Goal: Task Accomplishment & Management: Manage account settings

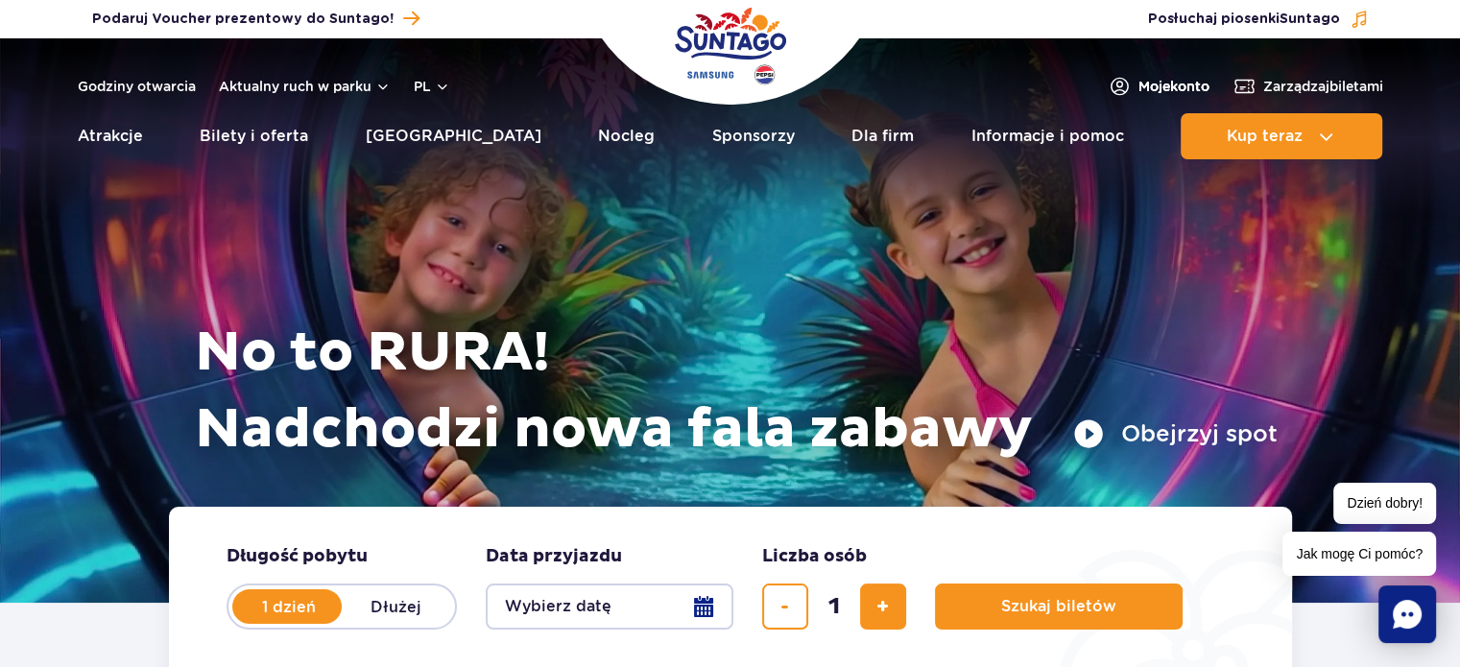
click at [1191, 83] on span "Moje konto" at bounding box center [1173, 86] width 71 height 19
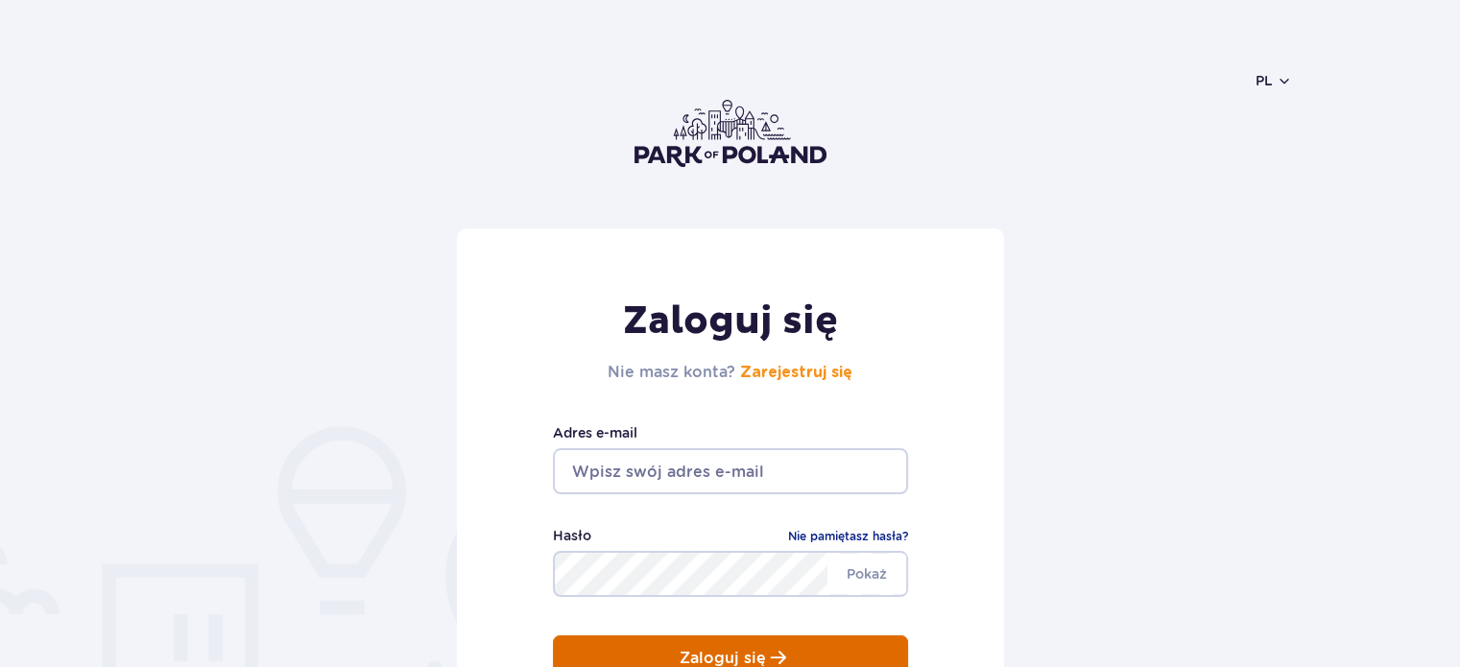
type input "radekratajczyk@gmail.com"
click at [648, 653] on button "Zaloguj się" at bounding box center [730, 658] width 355 height 46
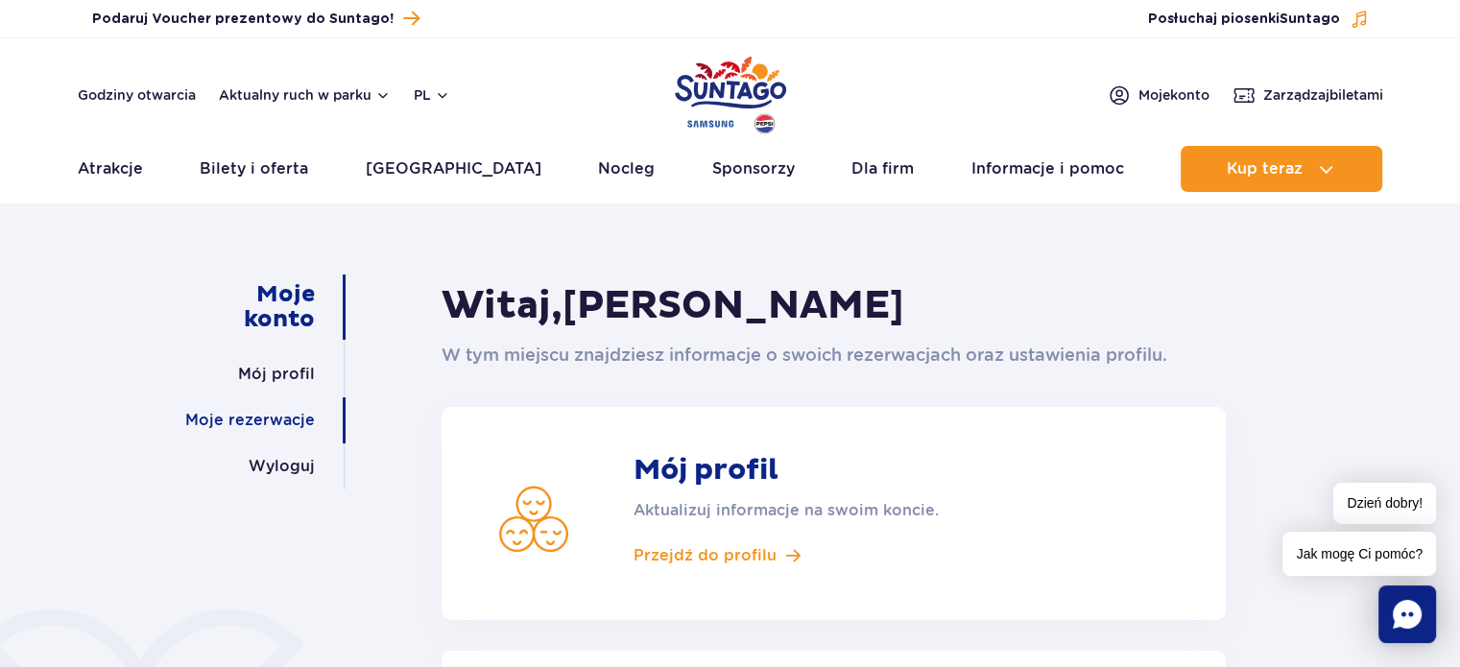
click at [220, 420] on link "Moje rezerwacje" at bounding box center [250, 420] width 130 height 46
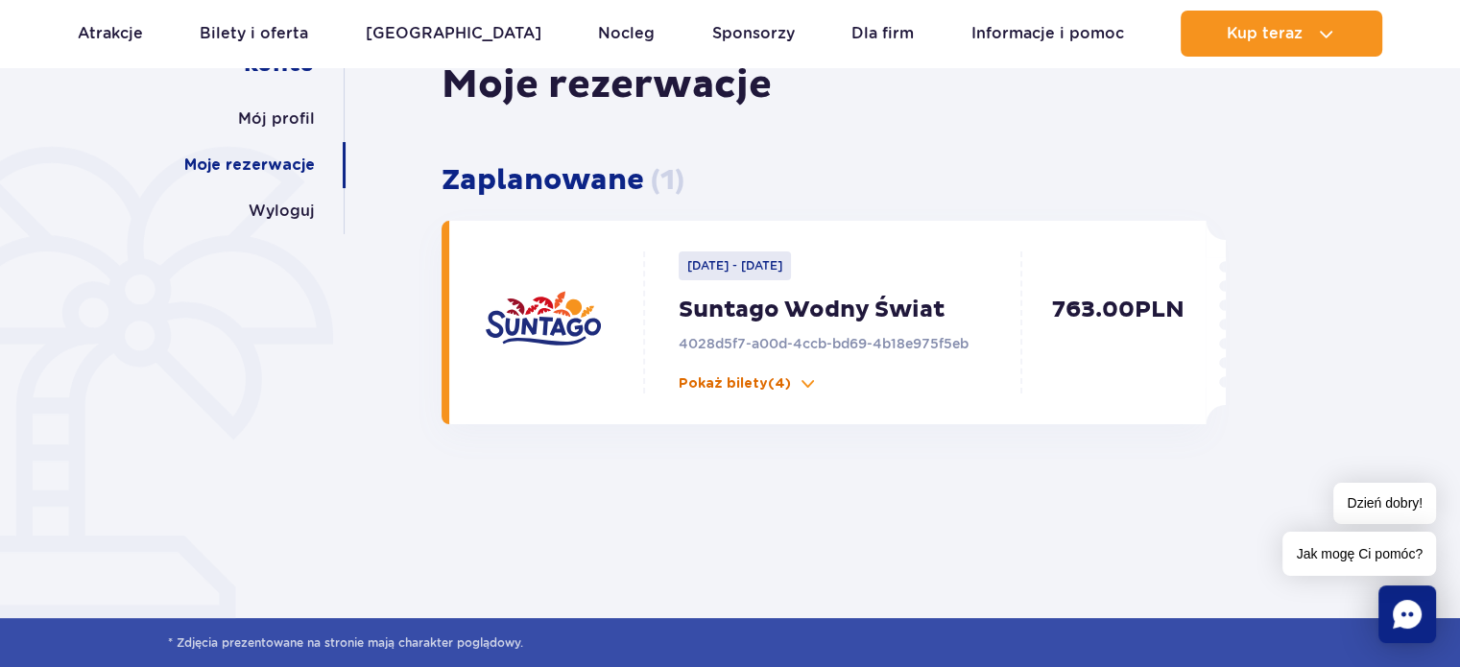
click at [703, 381] on p "Pokaż bilety (4)" at bounding box center [735, 383] width 112 height 19
